Goal: Task Accomplishment & Management: Use online tool/utility

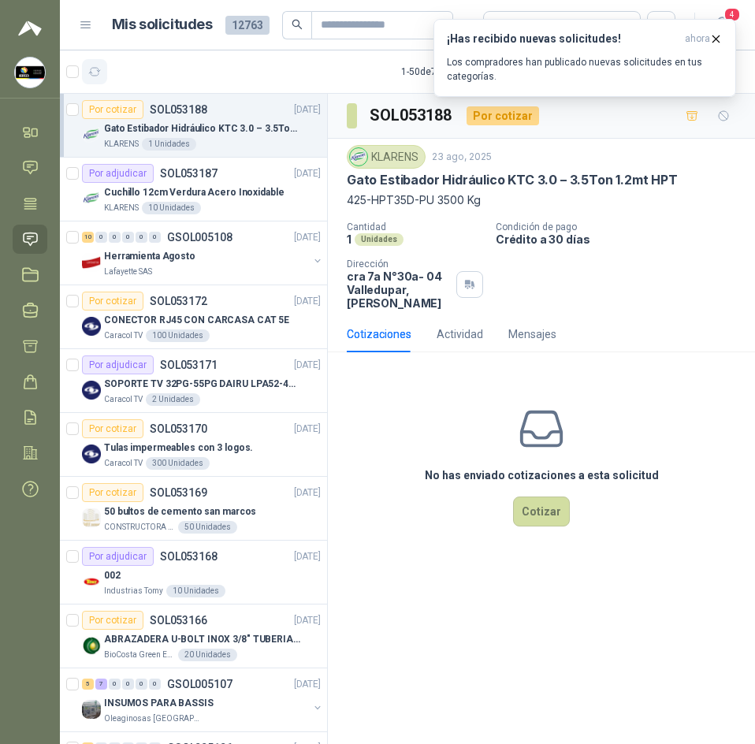
click at [96, 77] on icon "button" at bounding box center [94, 71] width 13 height 13
click at [711, 35] on icon "button" at bounding box center [716, 38] width 13 height 13
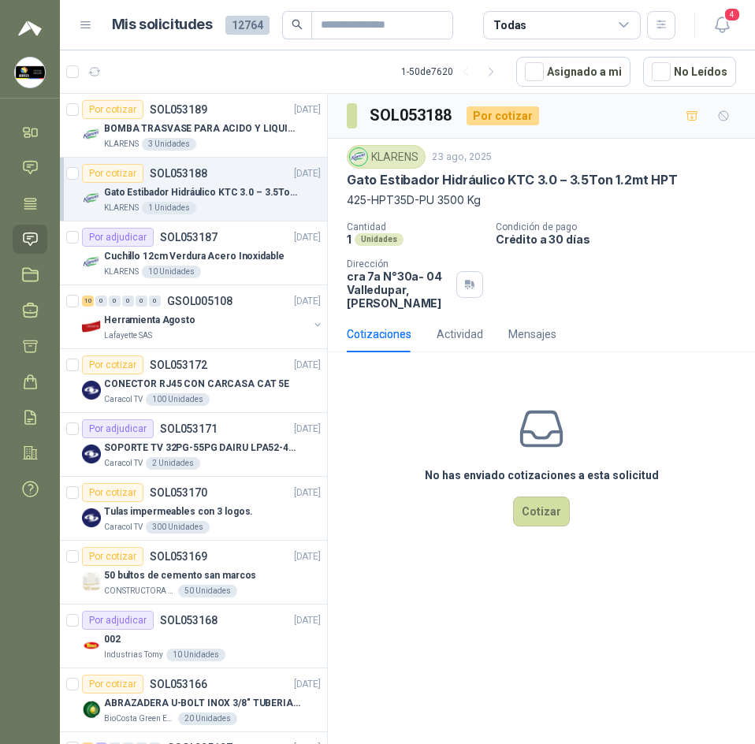
click at [356, 389] on div "No has enviado cotizaciones a esta solicitud Cotizar" at bounding box center [541, 465] width 427 height 201
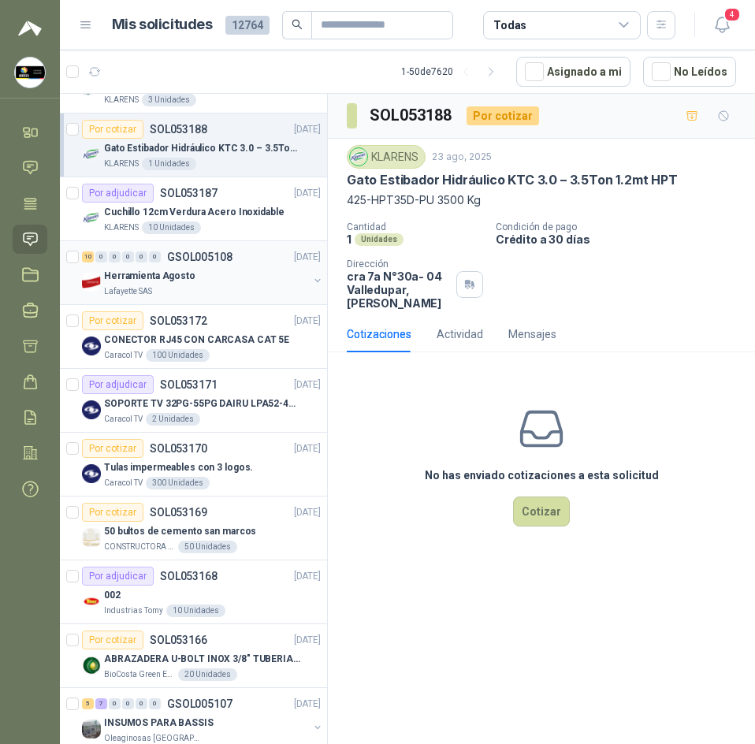
scroll to position [79, 0]
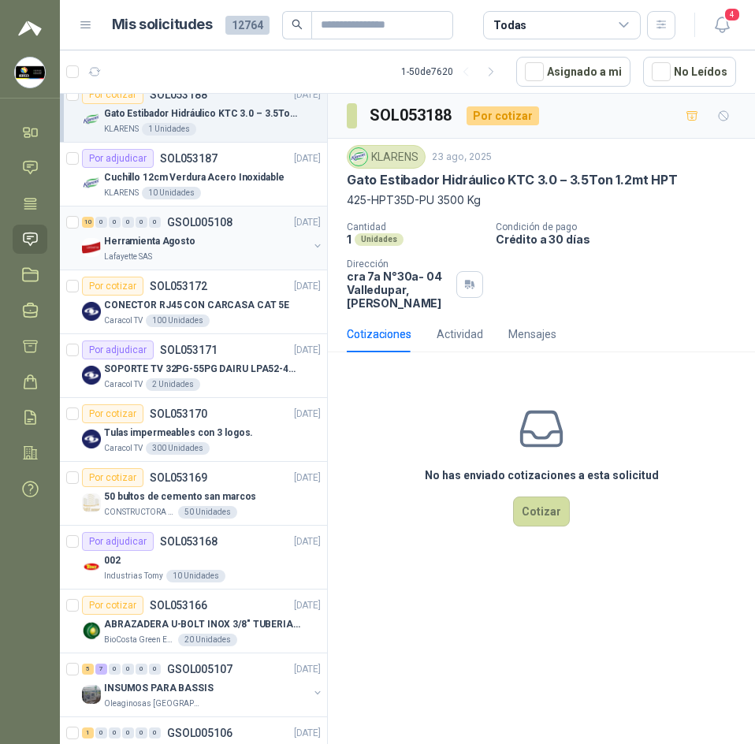
click at [191, 241] on div "Herramienta Agosto" at bounding box center [206, 241] width 204 height 19
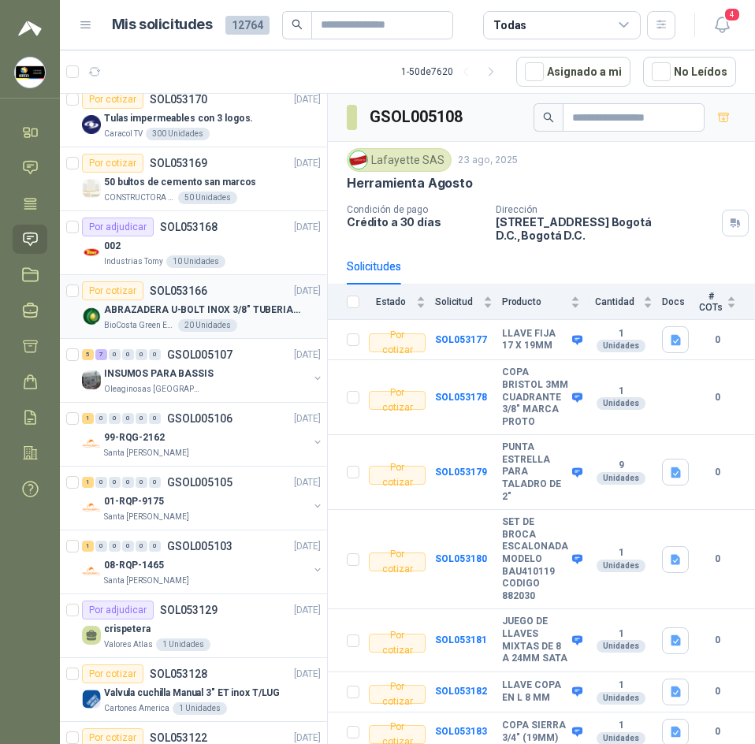
scroll to position [394, 0]
click at [168, 171] on div "Por cotizar SOL053169" at bounding box center [144, 162] width 125 height 19
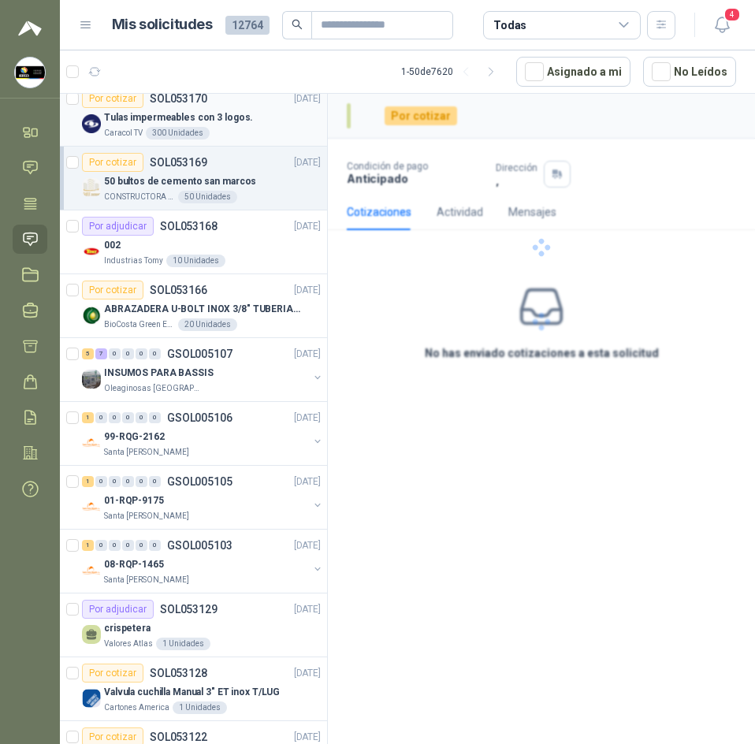
click at [228, 123] on p "Tulas impermeables con 3 logos." at bounding box center [178, 117] width 149 height 15
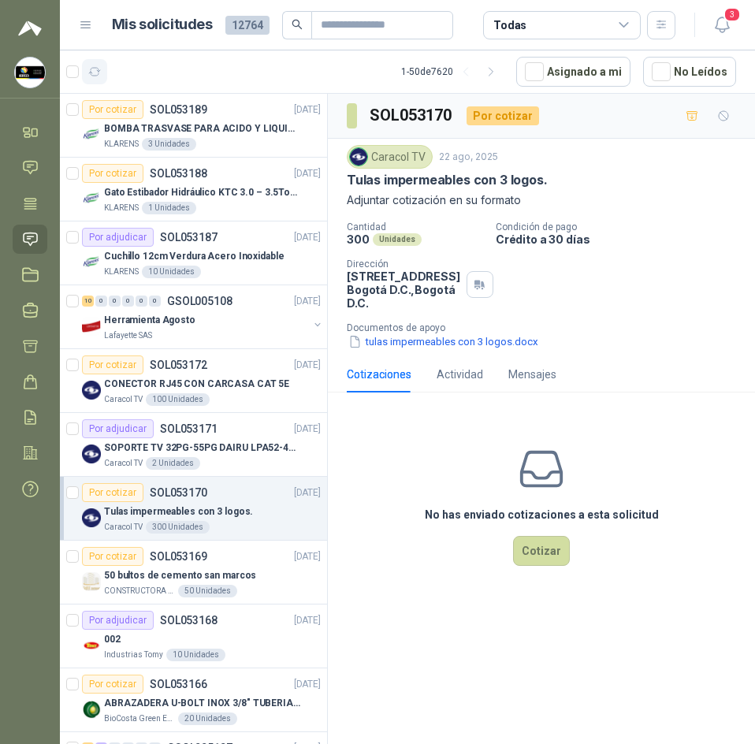
click at [95, 83] on button "button" at bounding box center [94, 71] width 25 height 25
click at [218, 181] on div "Por cotizar SOL053188 23/08/25" at bounding box center [201, 173] width 239 height 19
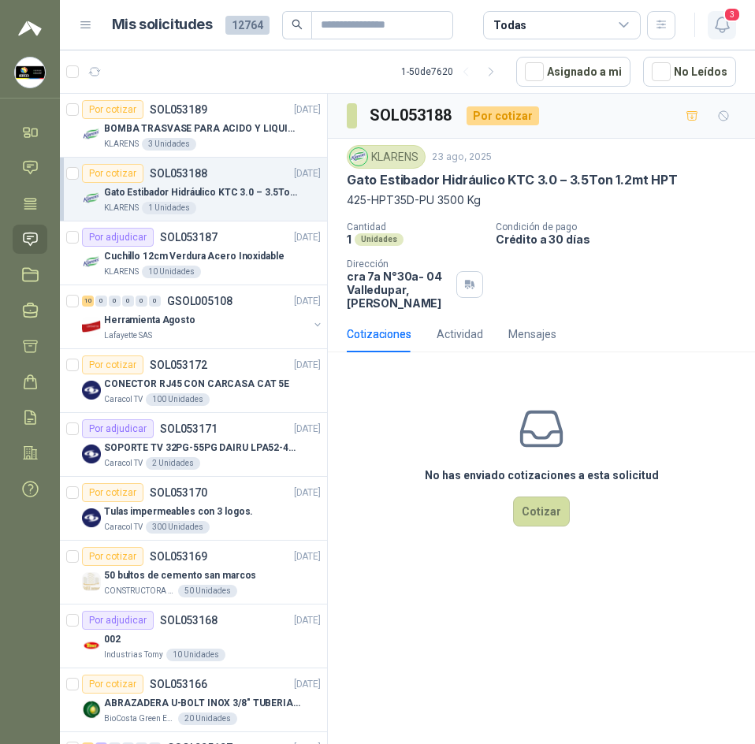
click at [725, 25] on icon "button" at bounding box center [723, 25] width 20 height 20
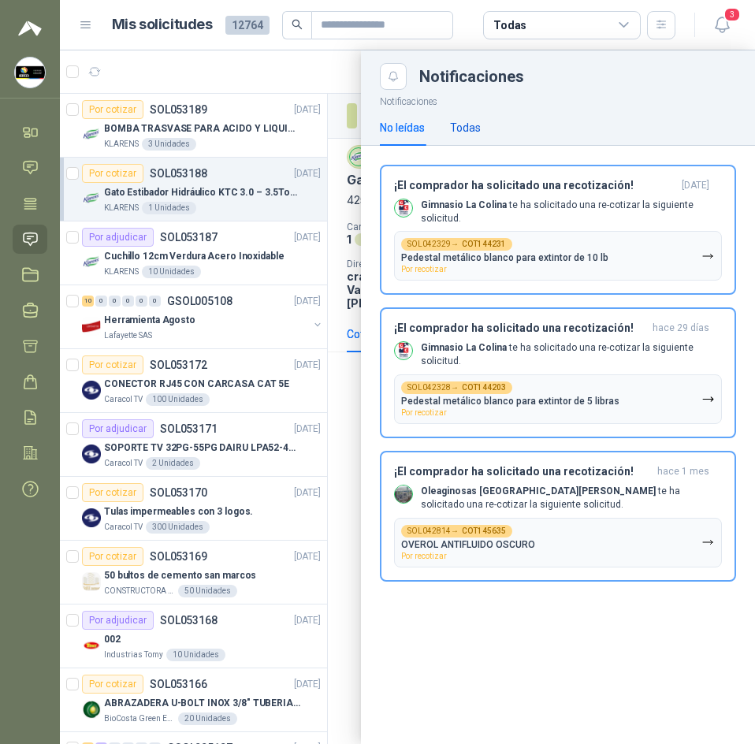
click at [476, 129] on div "Todas" at bounding box center [465, 127] width 31 height 17
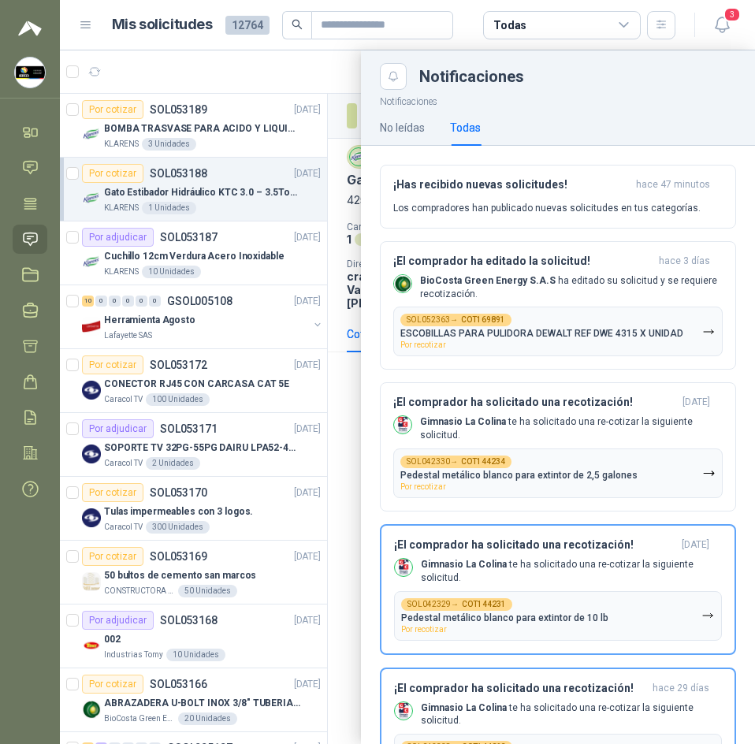
click at [303, 121] on div at bounding box center [408, 397] width 696 height 694
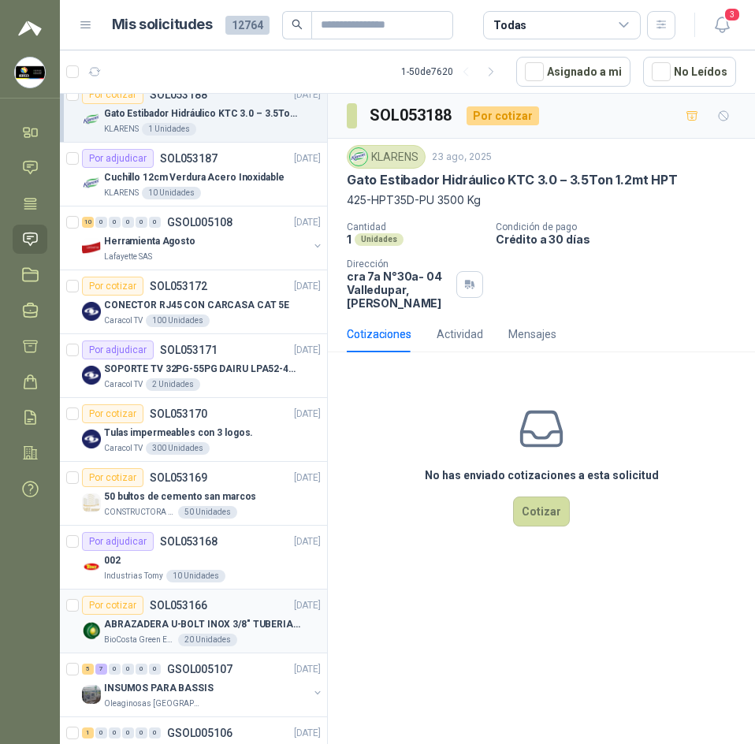
scroll to position [315, 0]
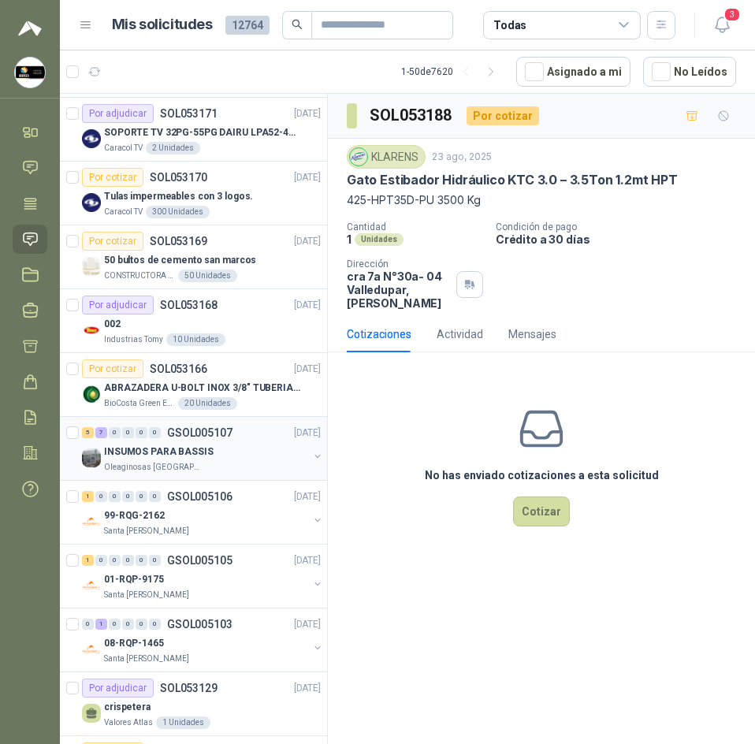
click at [225, 439] on div "5 7 0 0 0 0 GSOL005107 22/08/25" at bounding box center [203, 432] width 242 height 19
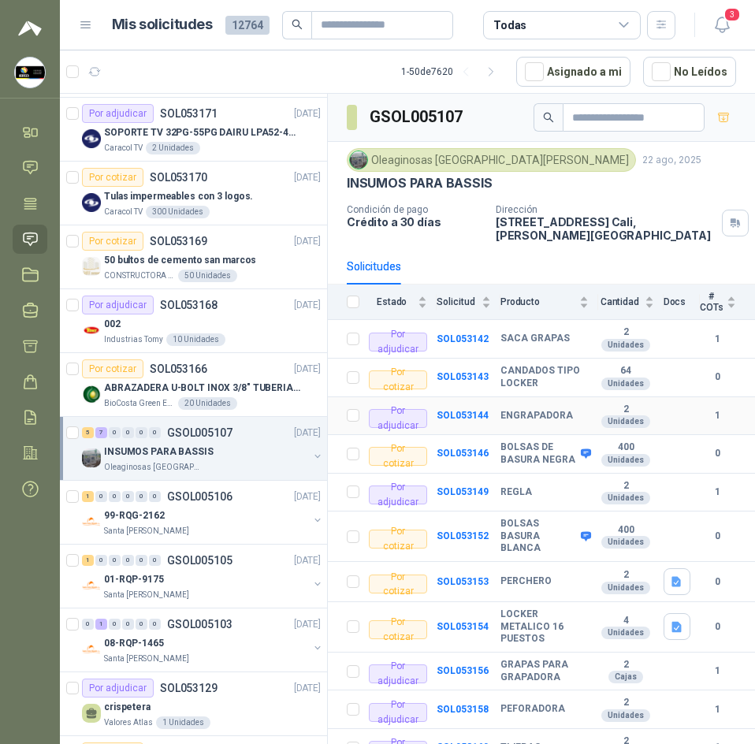
scroll to position [47, 0]
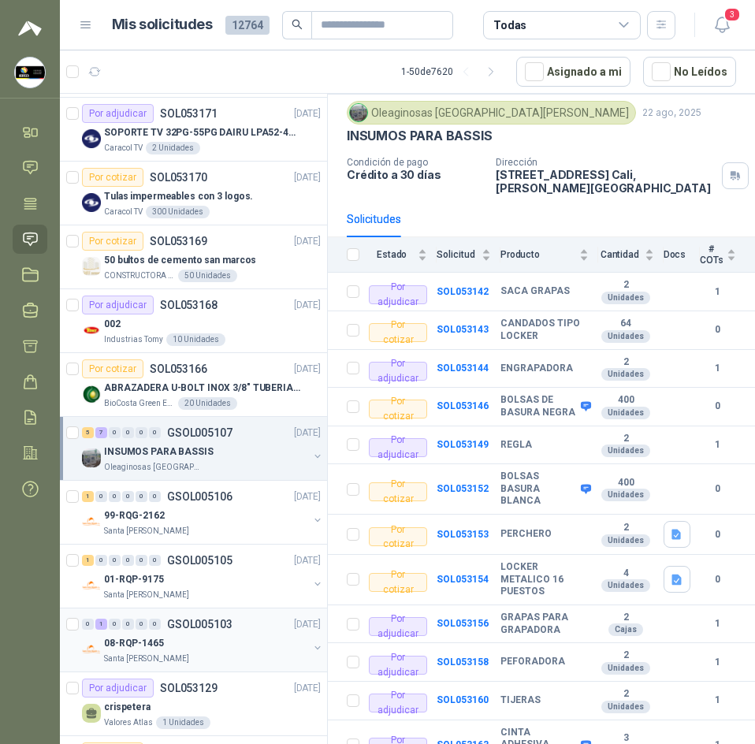
click at [203, 651] on div "08-RQP-1465" at bounding box center [206, 643] width 204 height 19
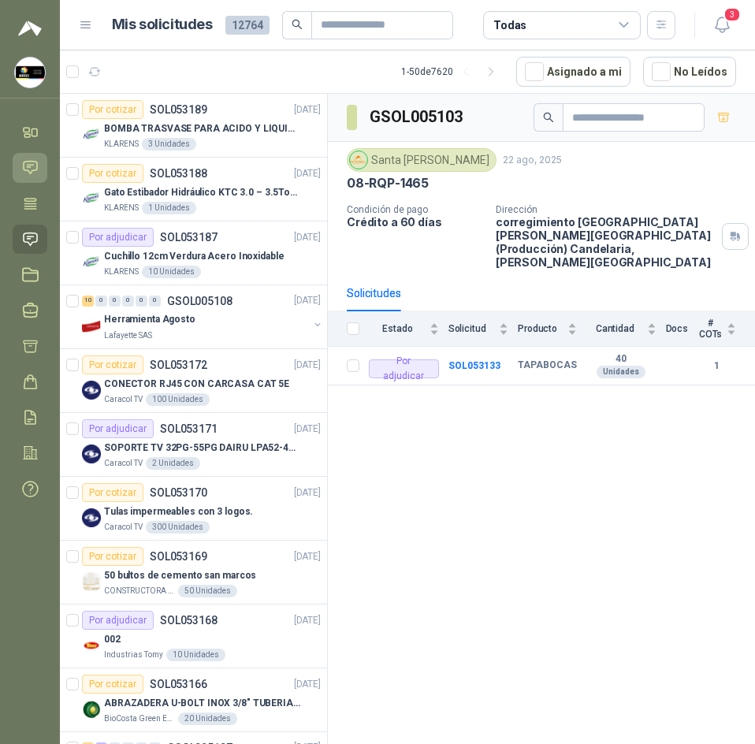
click at [32, 162] on icon at bounding box center [30, 167] width 17 height 17
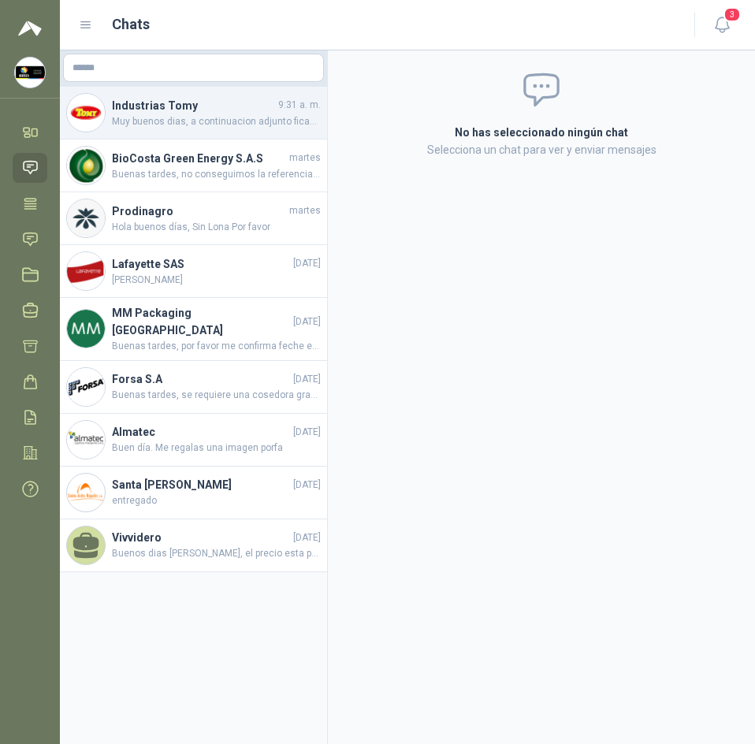
click at [201, 124] on span "Muy buenos dias, a continuacion adjunto ficah tecnica el certificado se compart…" at bounding box center [216, 121] width 209 height 15
